Goal: Information Seeking & Learning: Learn about a topic

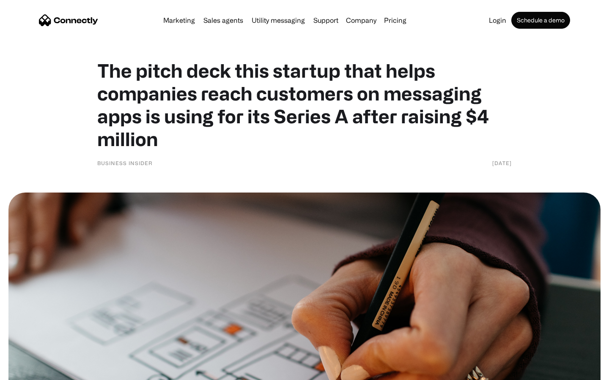
scroll to position [3664, 0]
